Goal: Task Accomplishment & Management: Complete application form

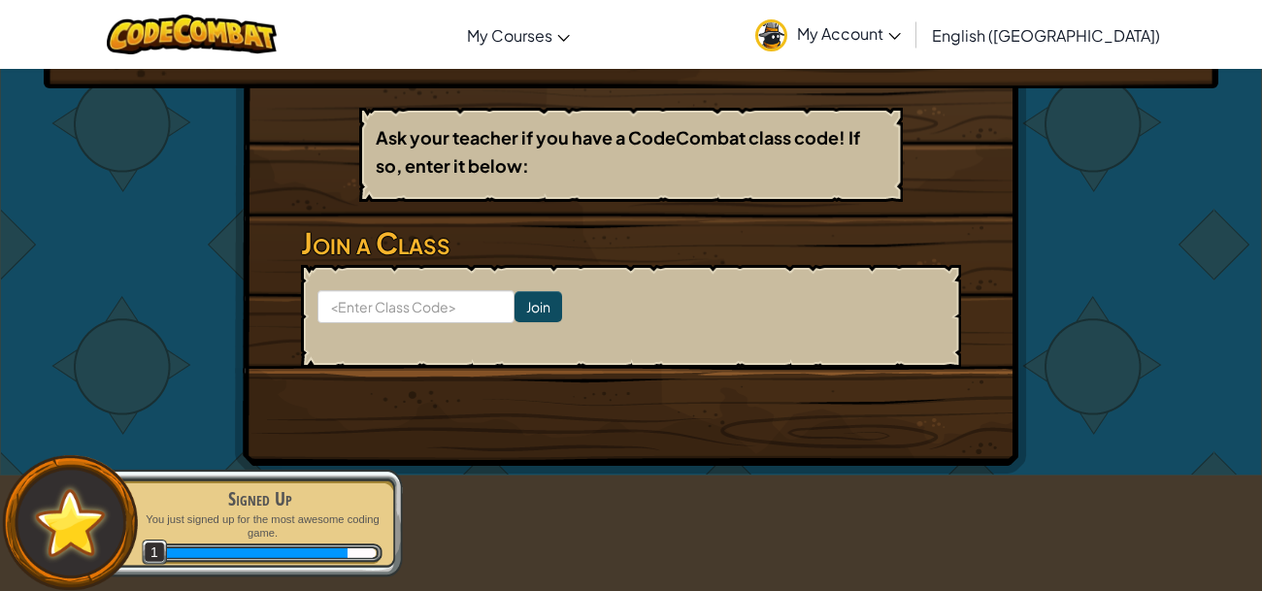
scroll to position [313, 0]
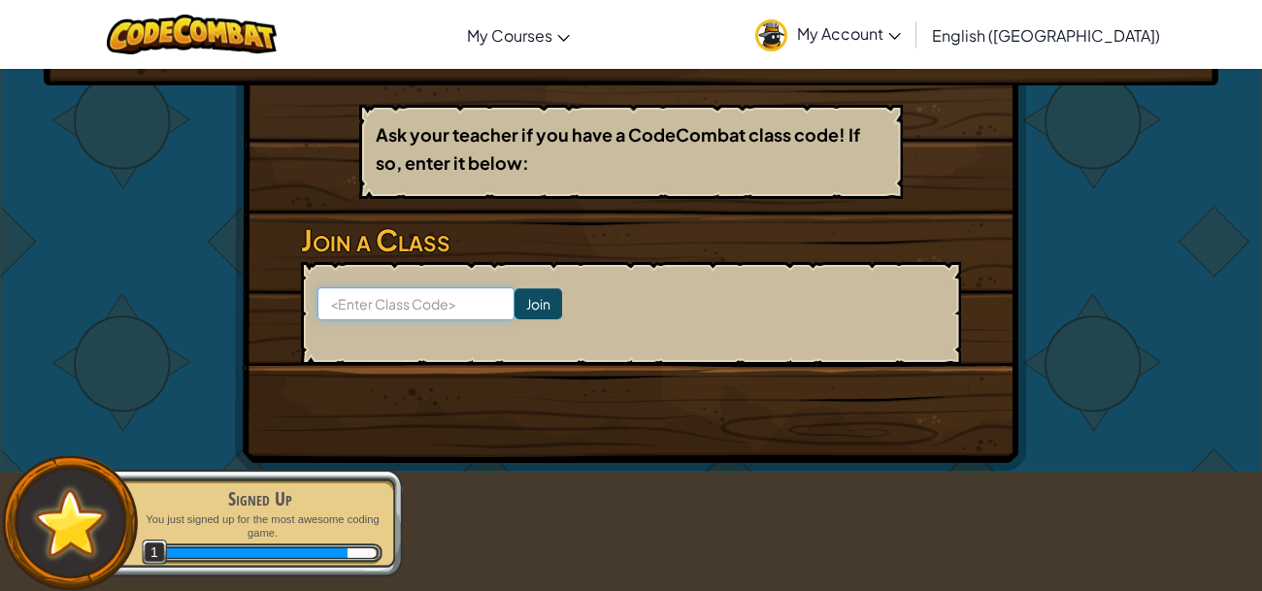
click at [488, 301] on input at bounding box center [415, 303] width 197 height 33
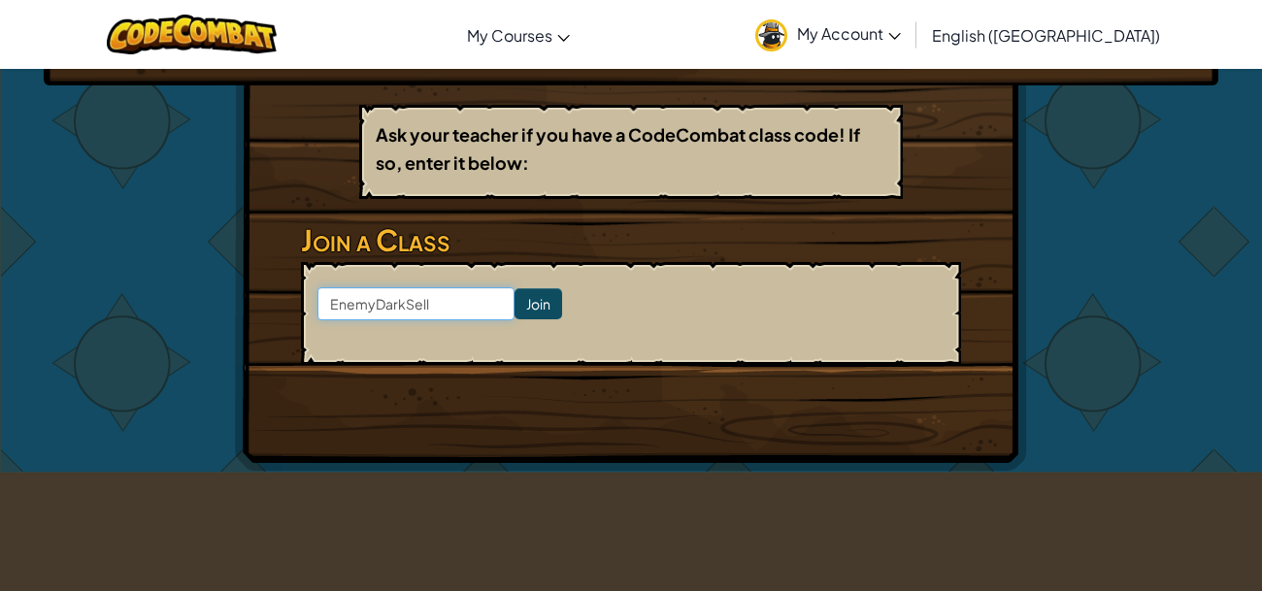
type input "EnemyDarkSell"
click at [558, 304] on input "Join" at bounding box center [539, 303] width 48 height 31
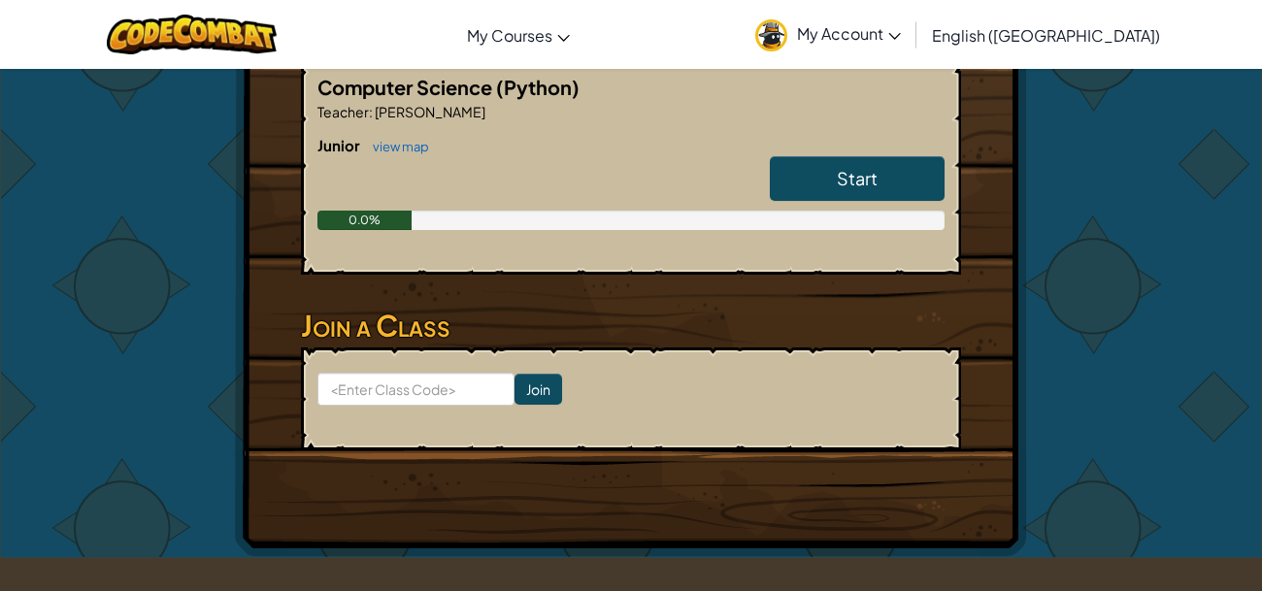
scroll to position [403, 0]
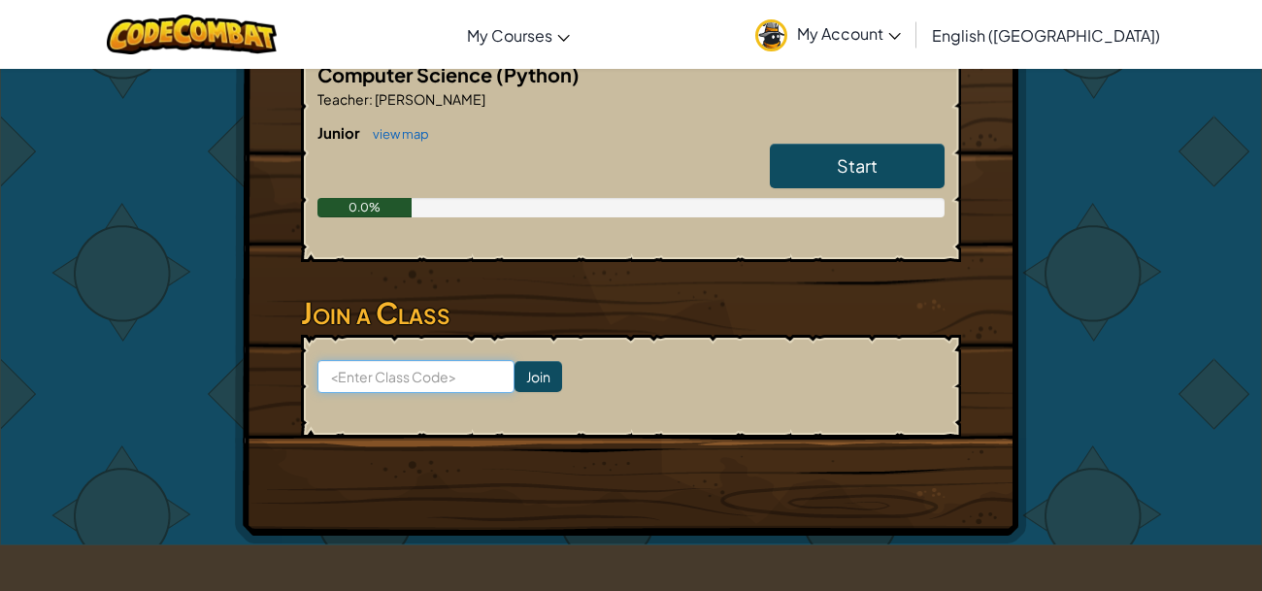
click at [455, 377] on input at bounding box center [415, 376] width 197 height 33
type input "EnemyDarkSell"
click at [548, 370] on input "Join" at bounding box center [539, 376] width 48 height 31
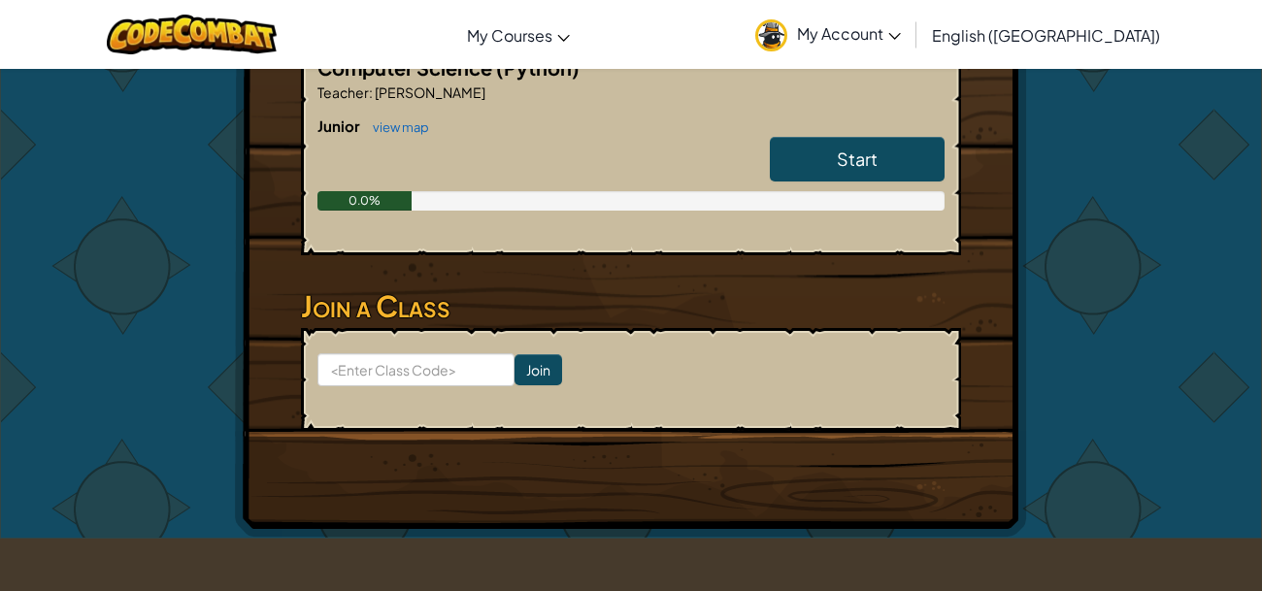
scroll to position [416, 0]
